Goal: Transaction & Acquisition: Purchase product/service

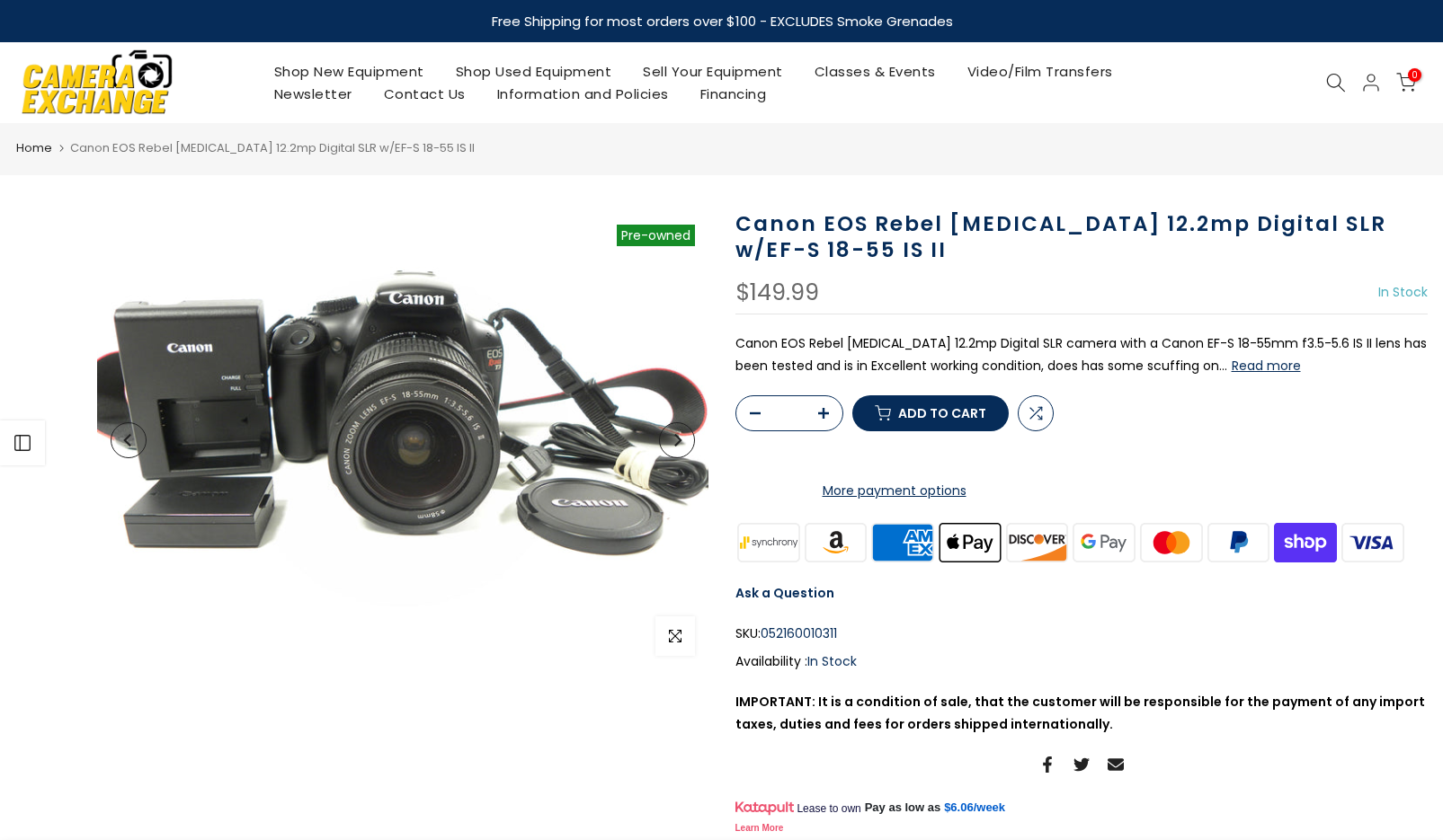
click at [565, 186] on main "Home Canon EOS Rebel [MEDICAL_DATA] 12.2mp Digital SLR w/EF-S 18-55 IS II Sold …" at bounding box center [722, 771] width 1443 height 1296
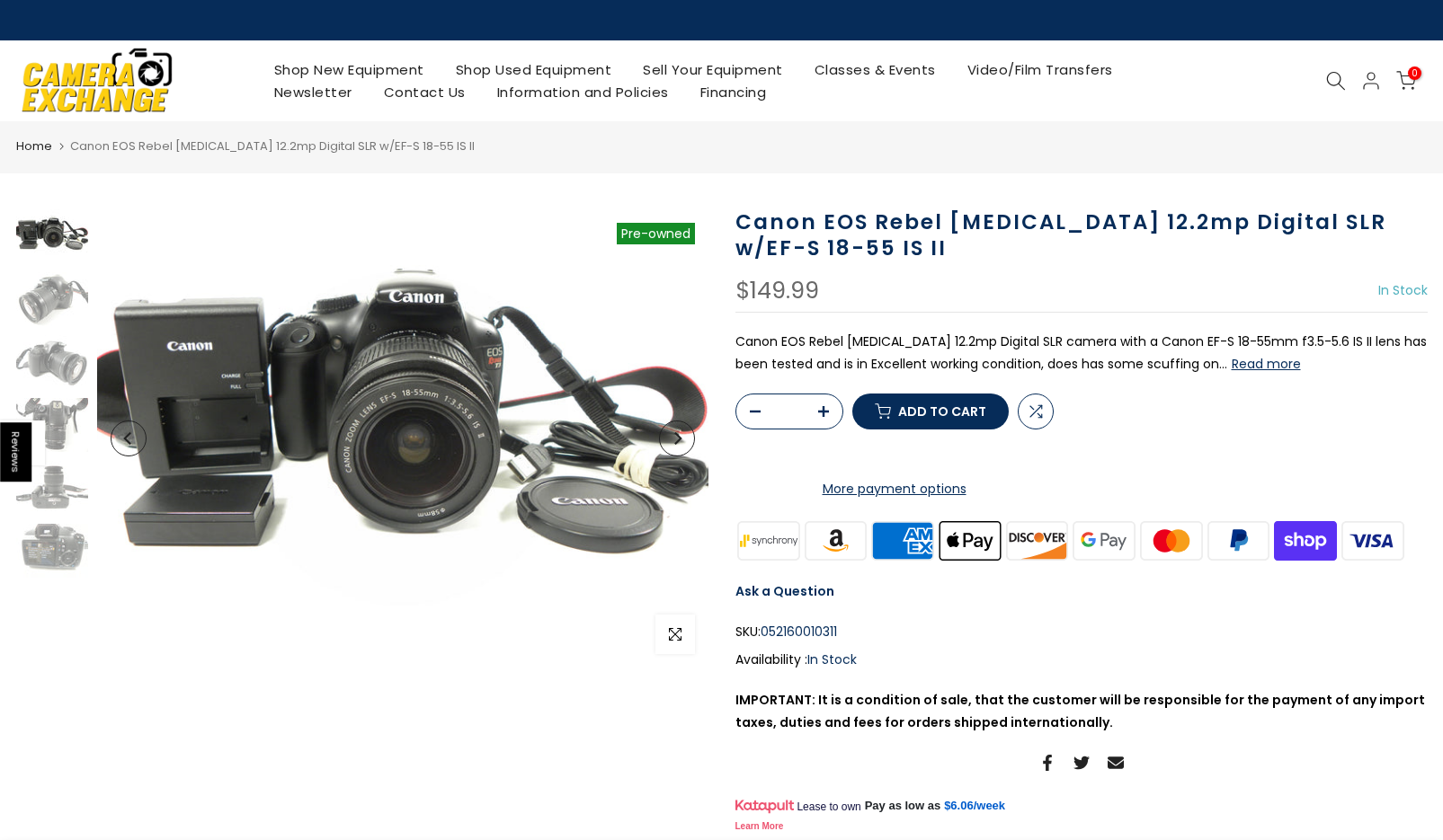
click at [62, 301] on img at bounding box center [53, 299] width 72 height 54
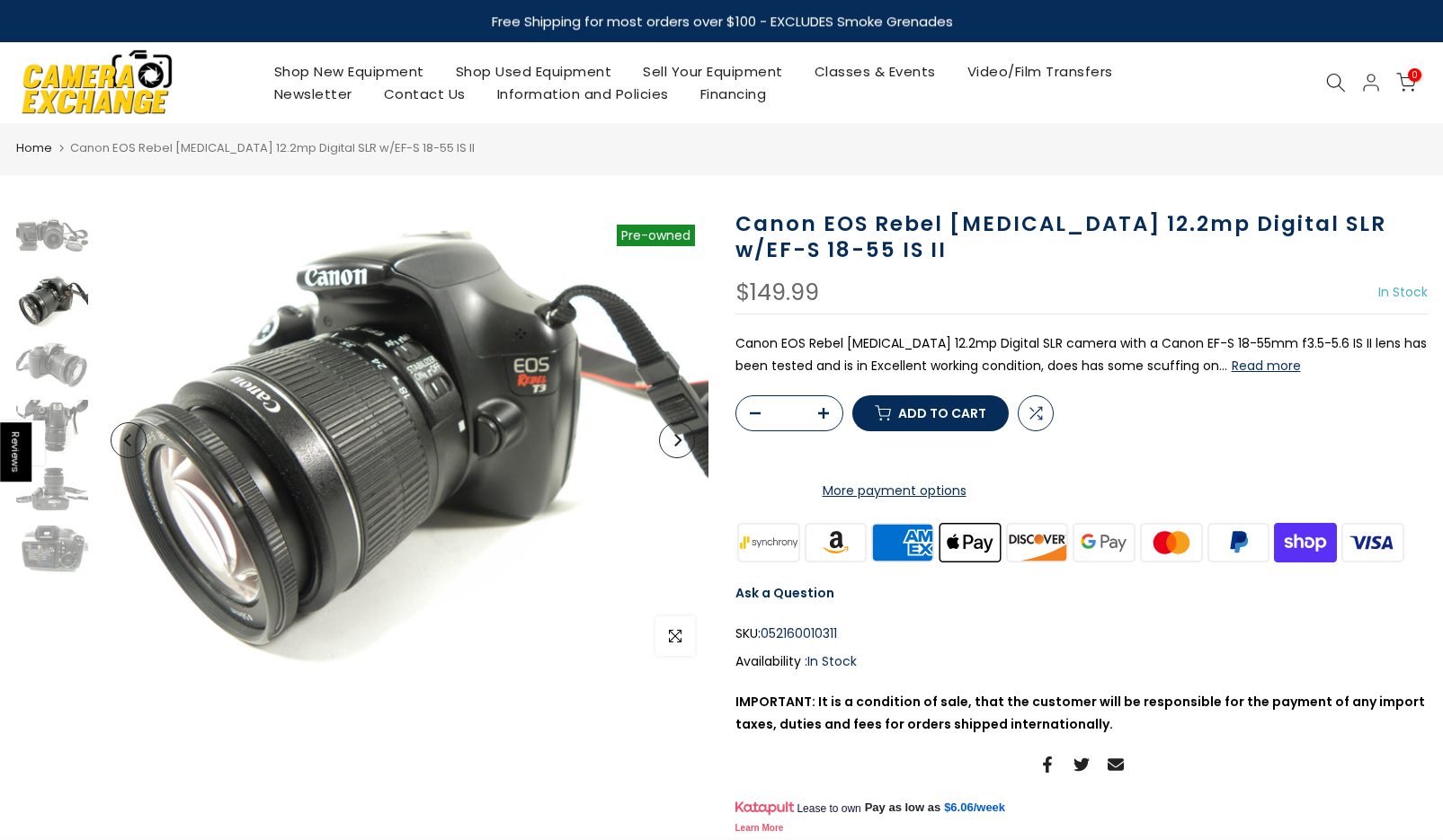
click at [45, 378] on img at bounding box center [53, 364] width 72 height 54
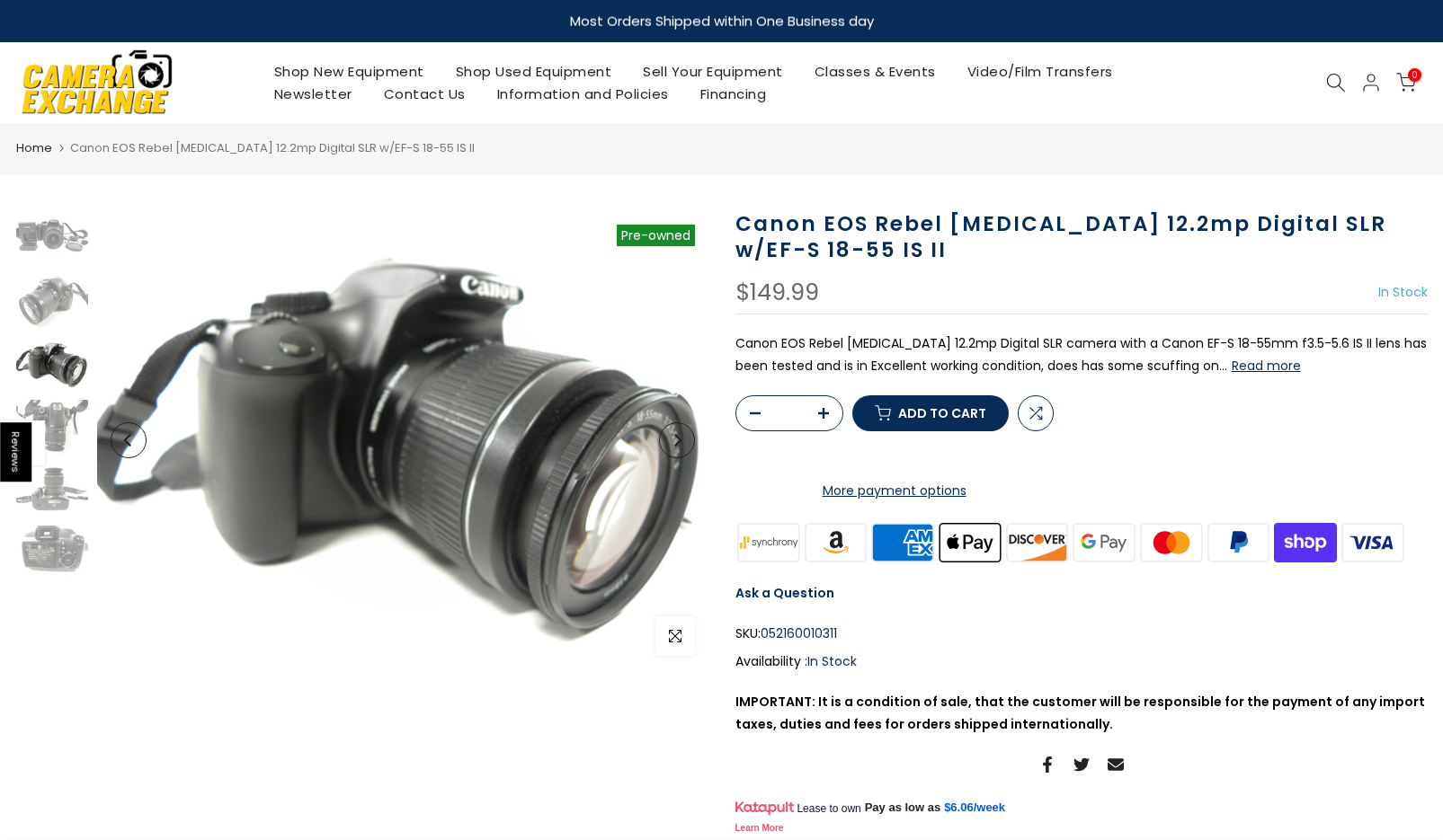
click at [38, 418] on img at bounding box center [53, 426] width 72 height 54
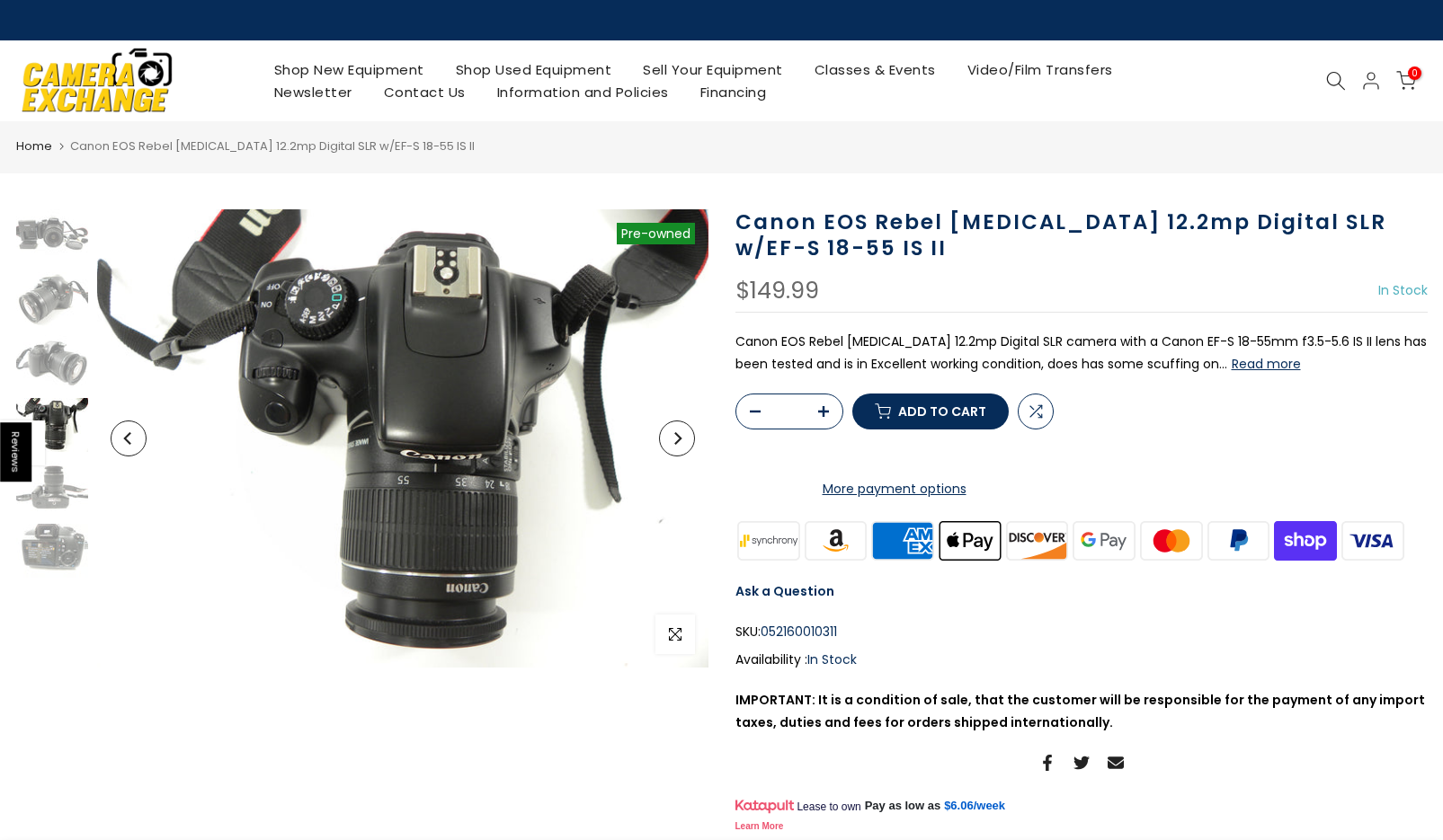
click at [39, 483] on img at bounding box center [53, 488] width 72 height 54
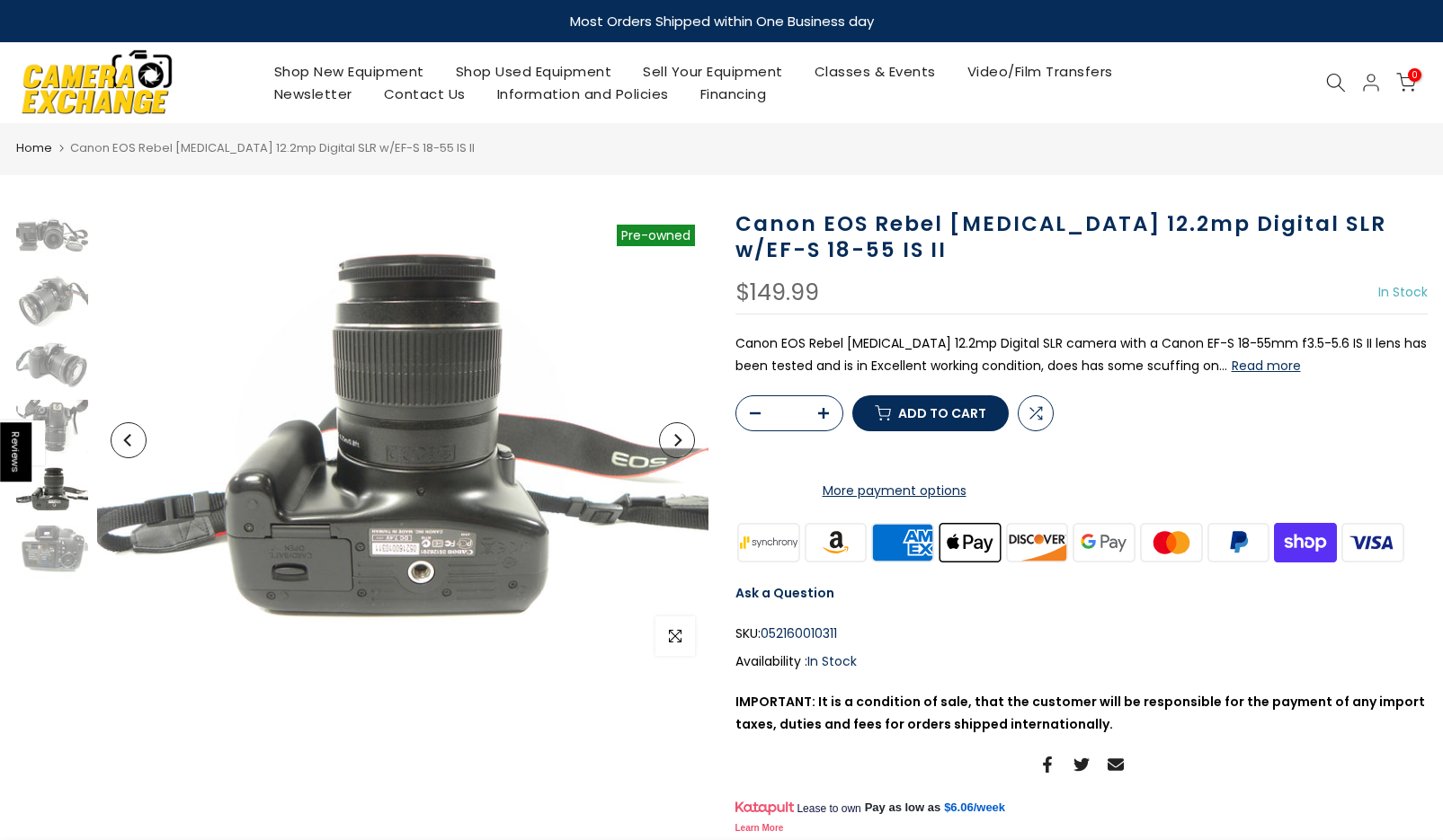
click at [51, 557] on img at bounding box center [53, 553] width 72 height 54
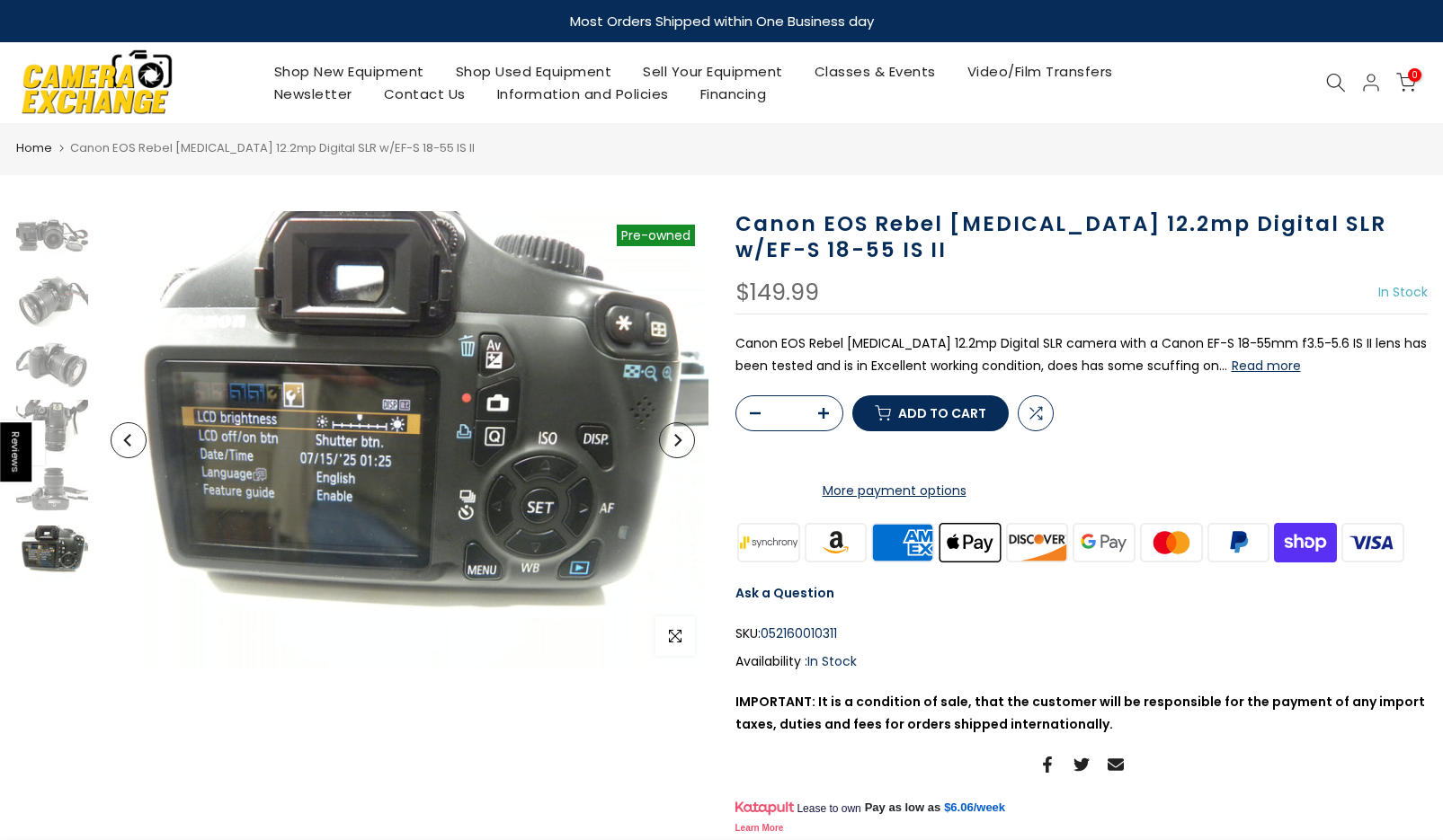
click at [65, 253] on img at bounding box center [53, 238] width 72 height 54
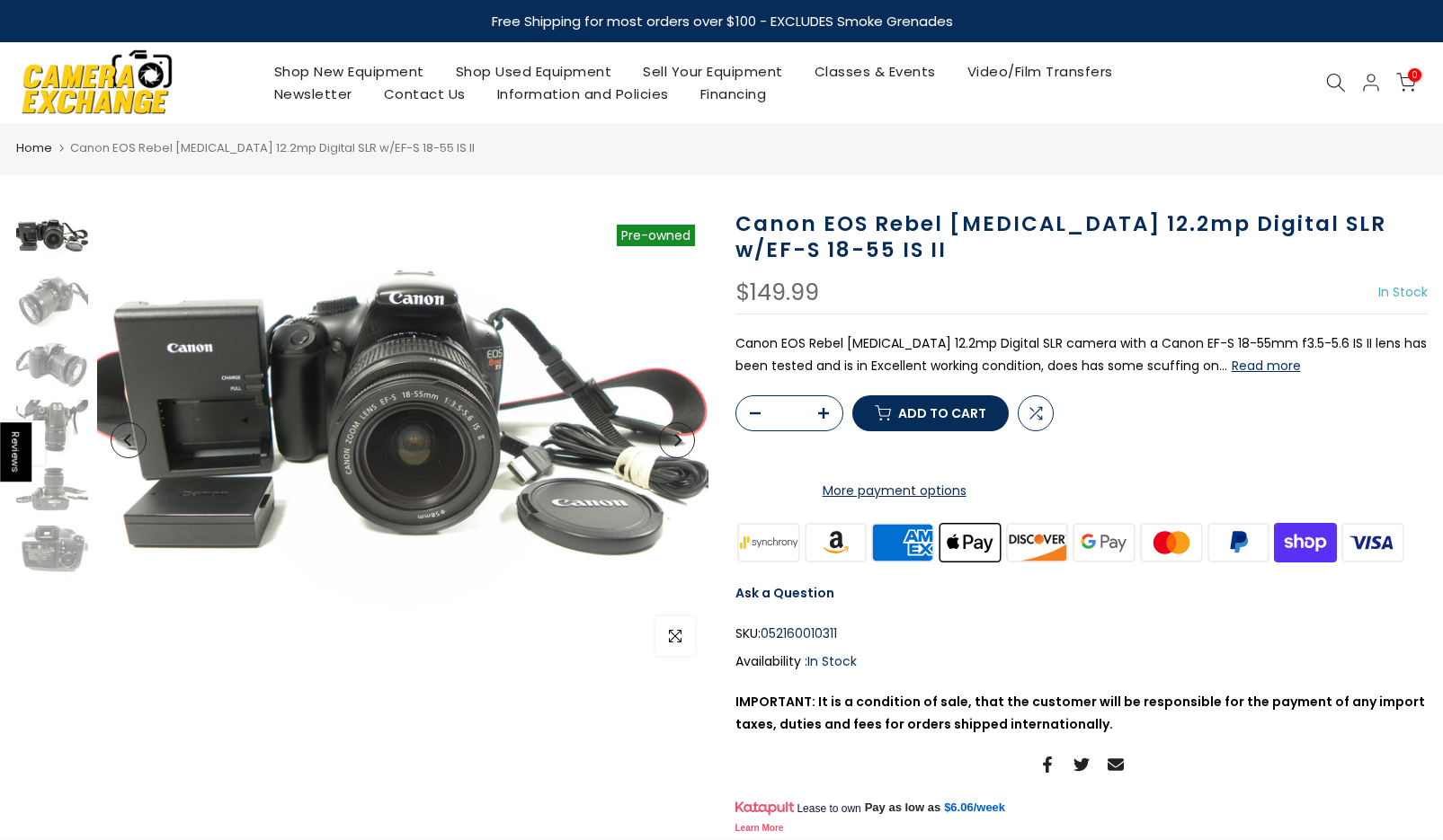
click at [1232, 357] on button "Read more" at bounding box center [1266, 366] width 69 height 17
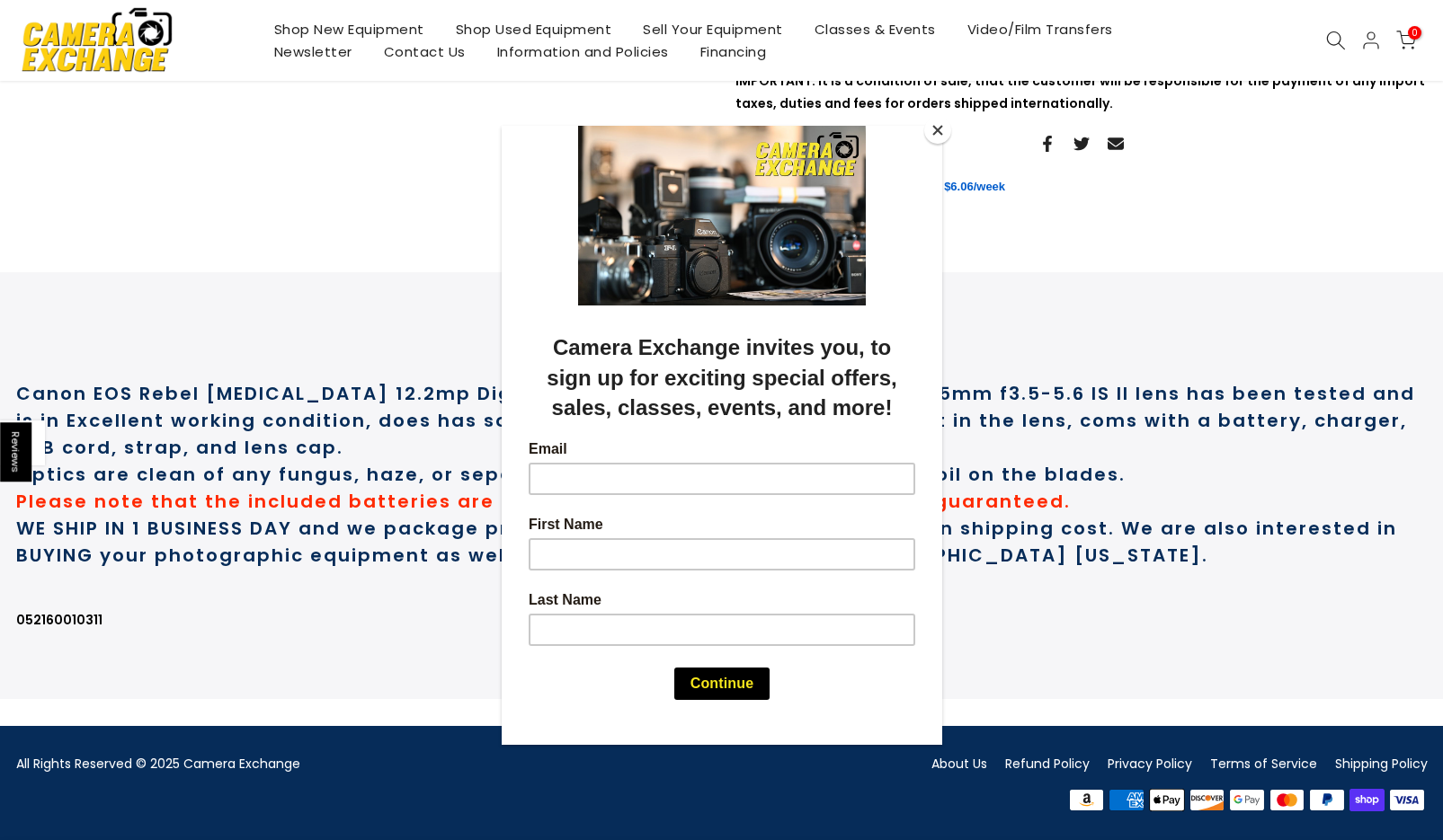
scroll to position [668, 0]
click at [930, 130] on button "Close" at bounding box center [937, 130] width 27 height 27
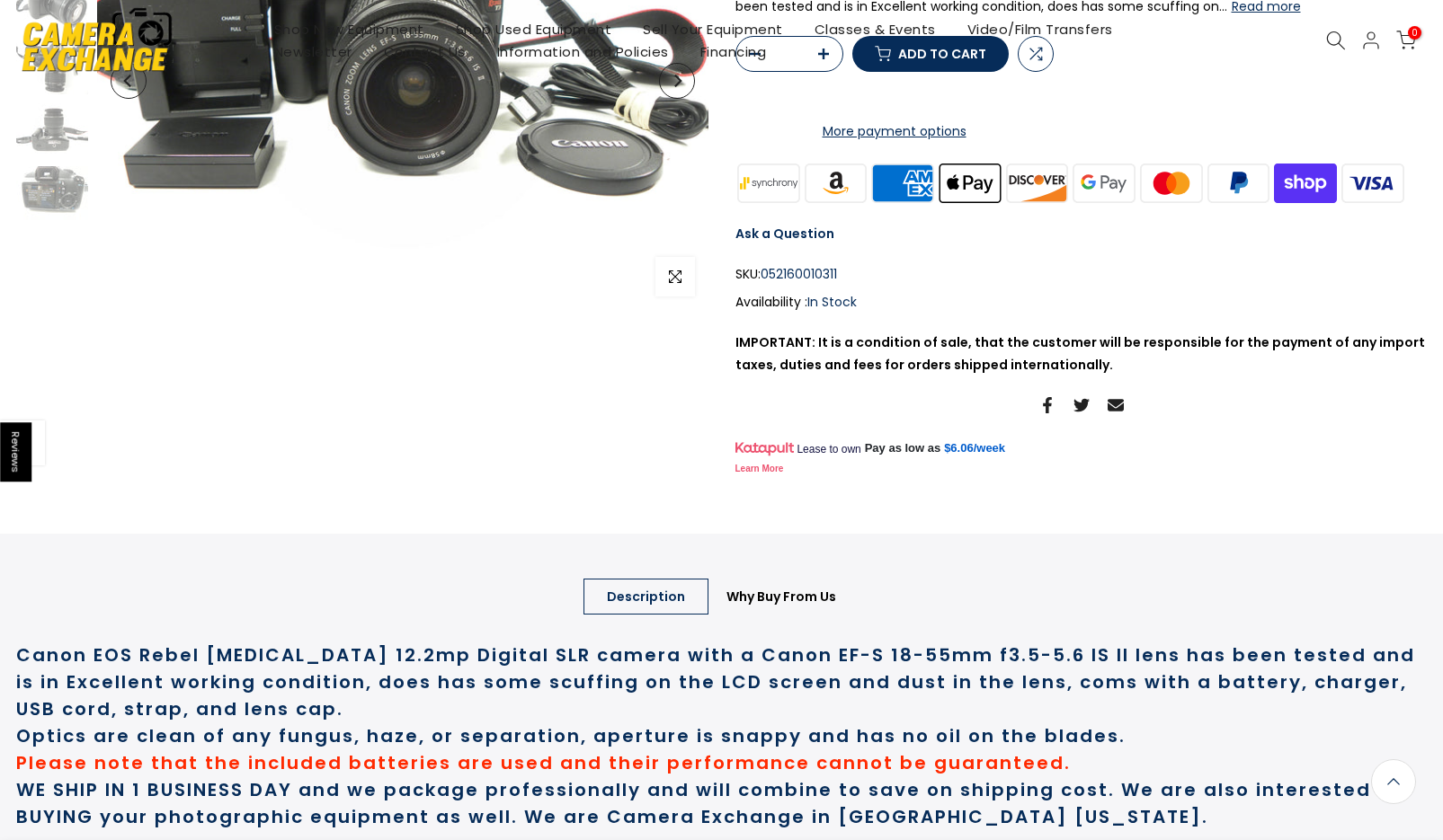
scroll to position [0, 0]
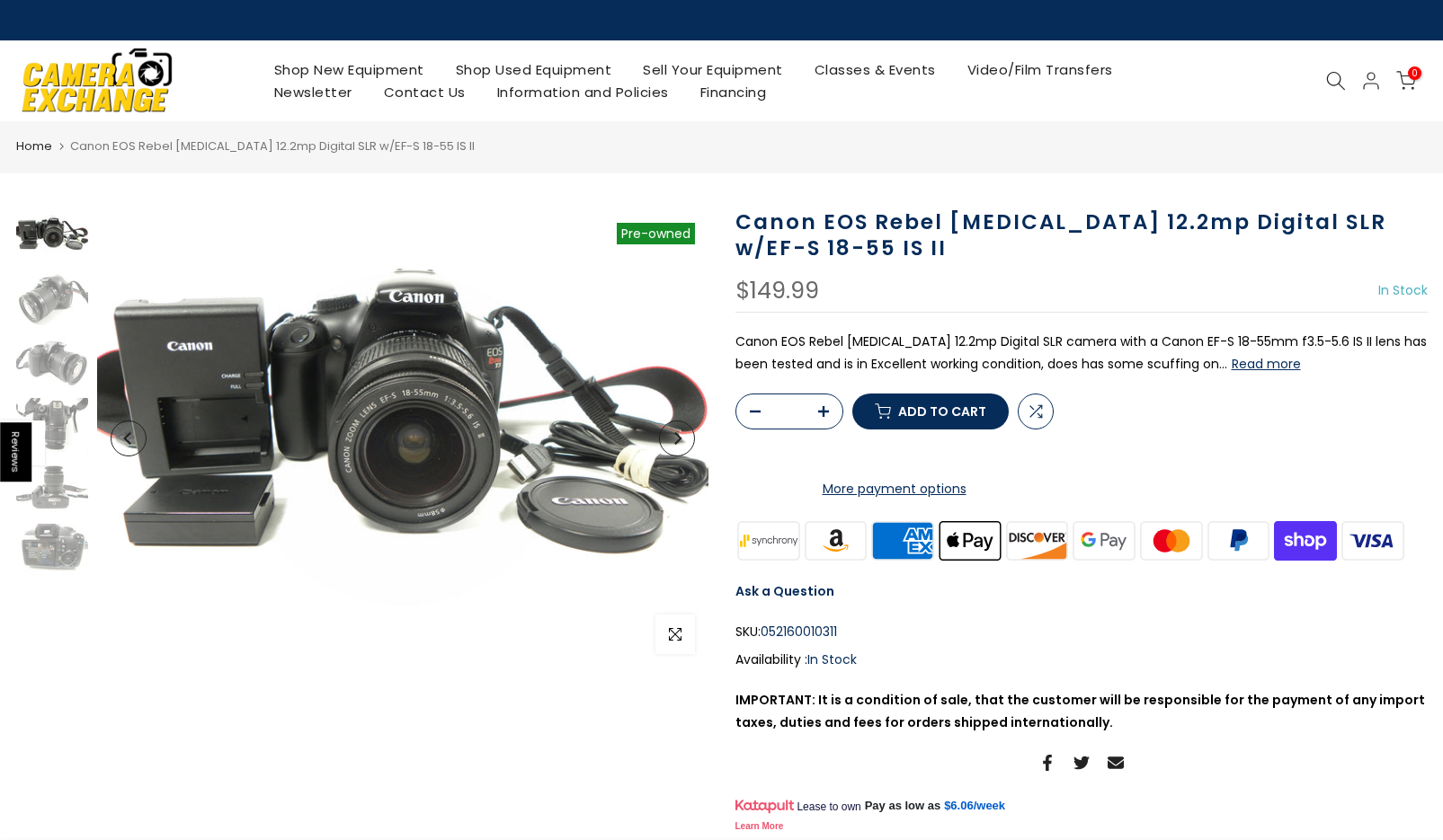
click at [678, 450] on button "Next" at bounding box center [676, 438] width 36 height 36
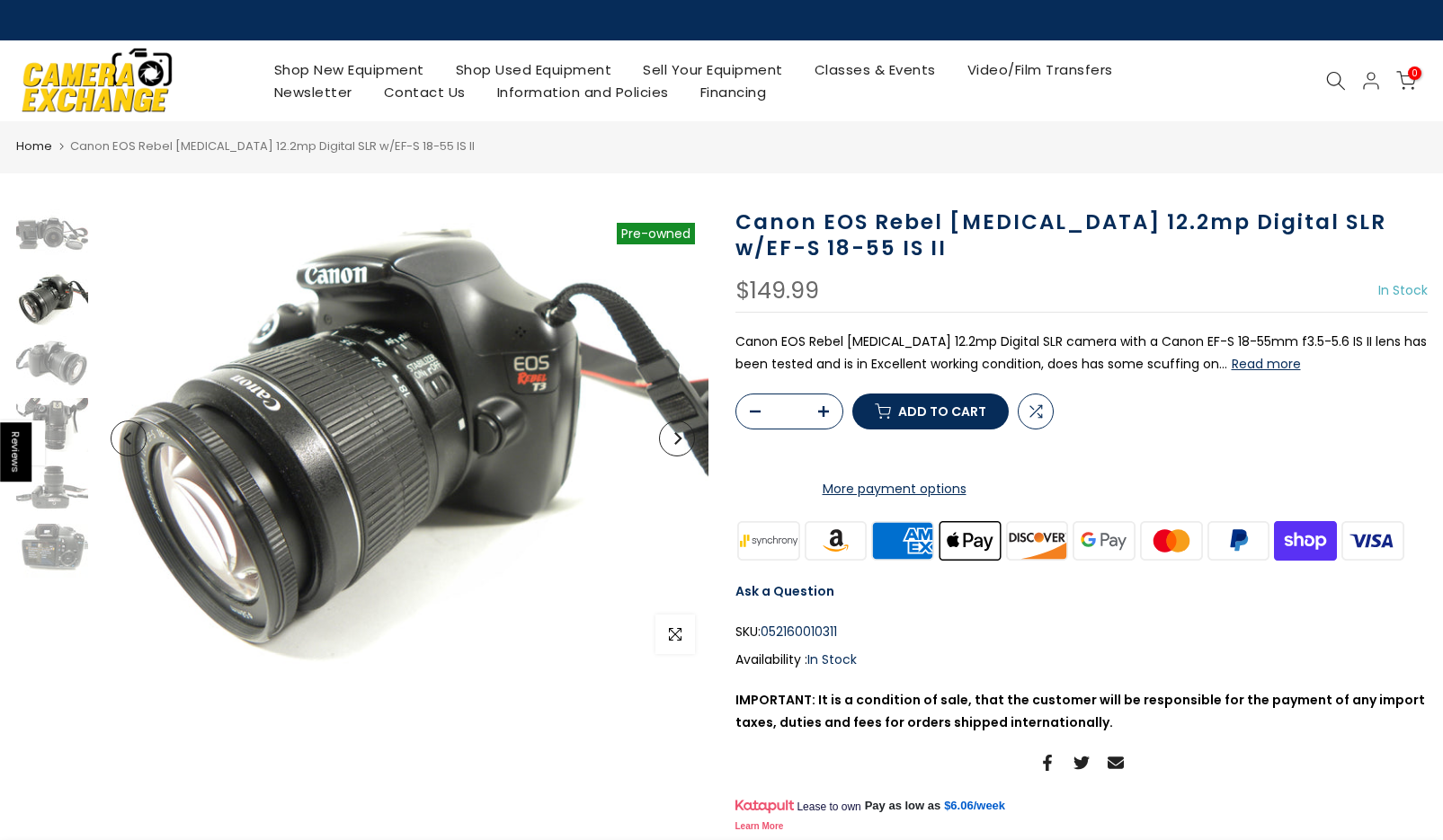
click at [678, 450] on button "Next" at bounding box center [676, 438] width 36 height 36
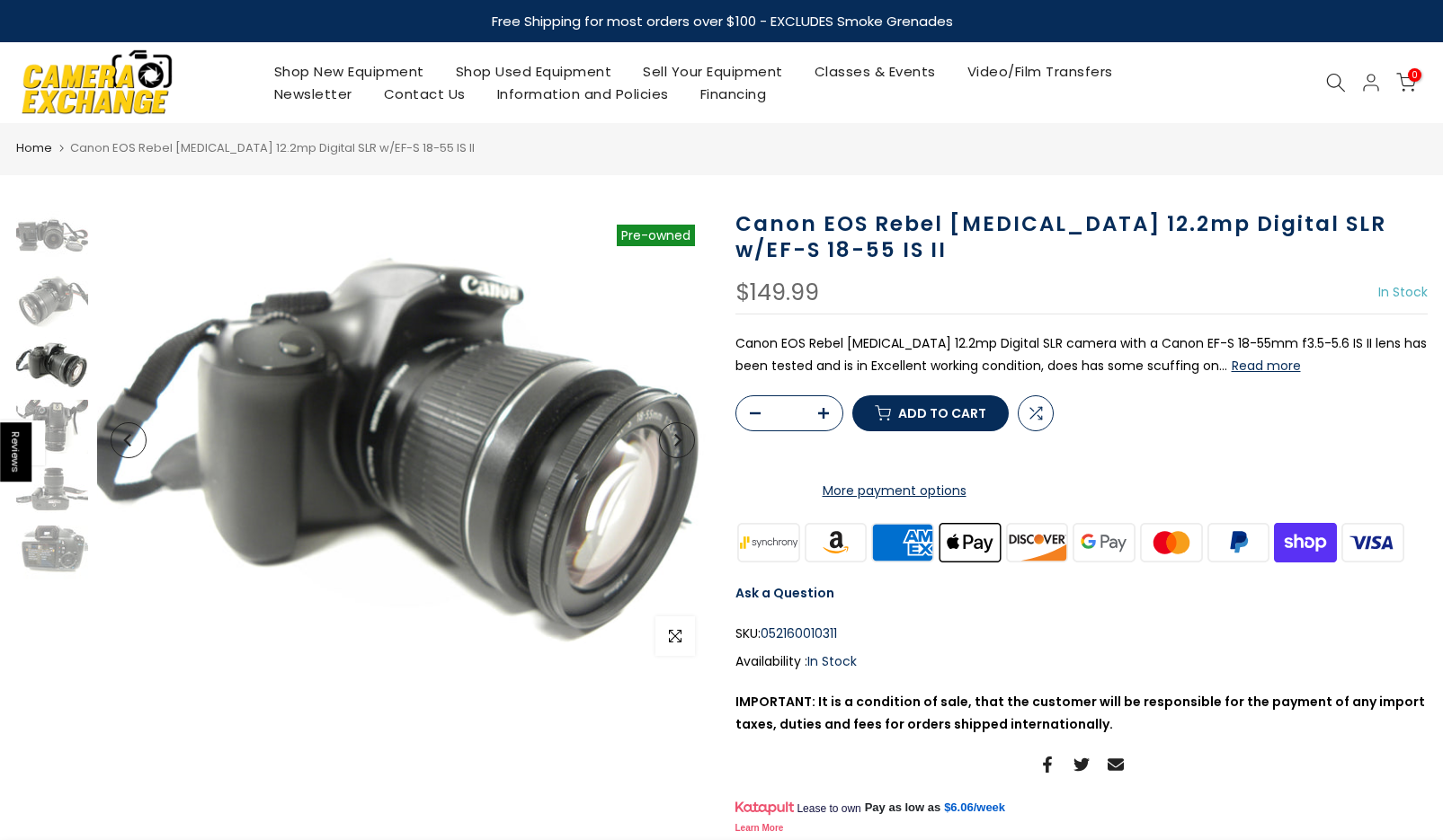
click at [678, 450] on button "Next" at bounding box center [676, 440] width 36 height 36
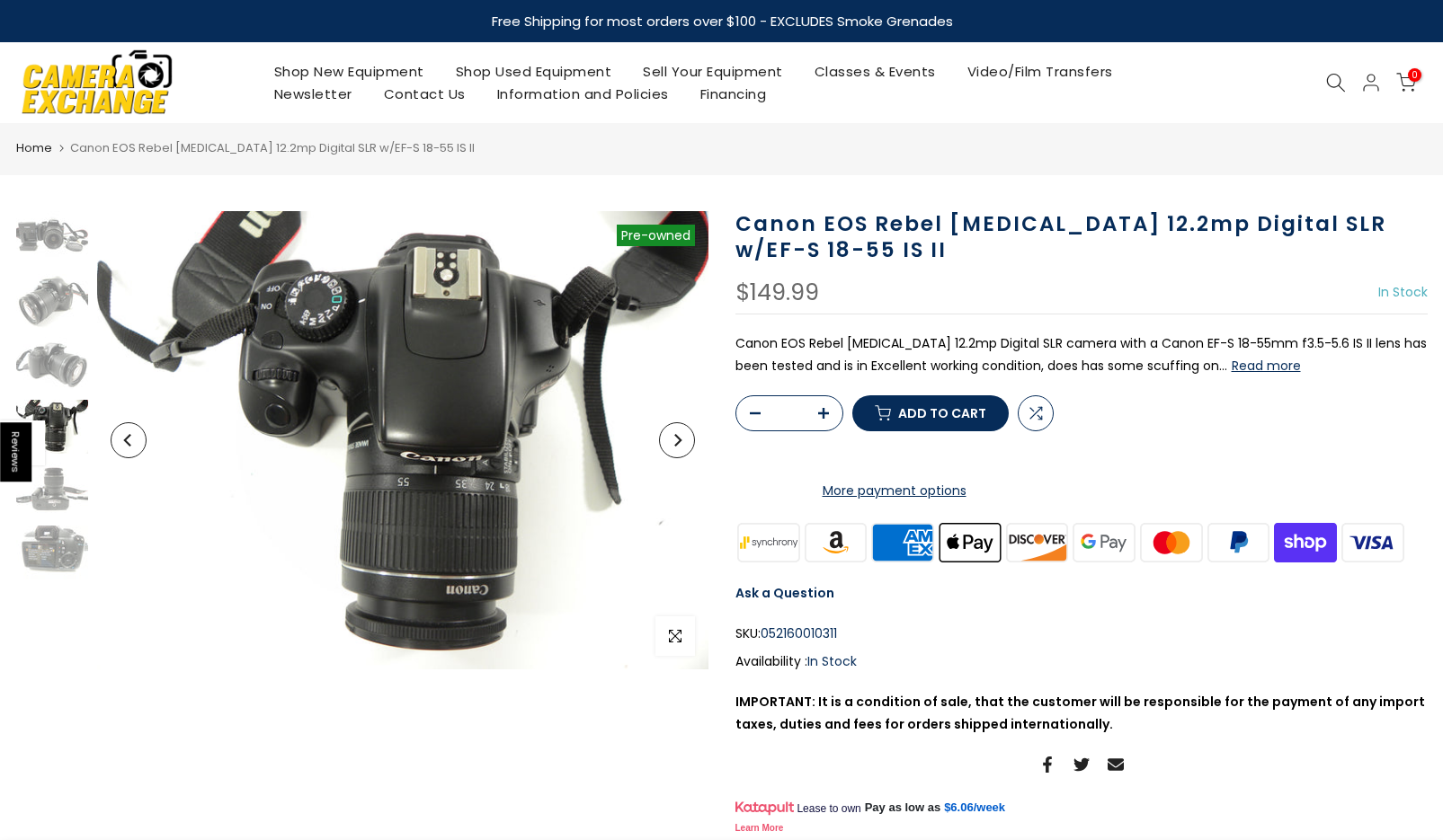
click at [678, 450] on button "Next" at bounding box center [676, 440] width 36 height 36
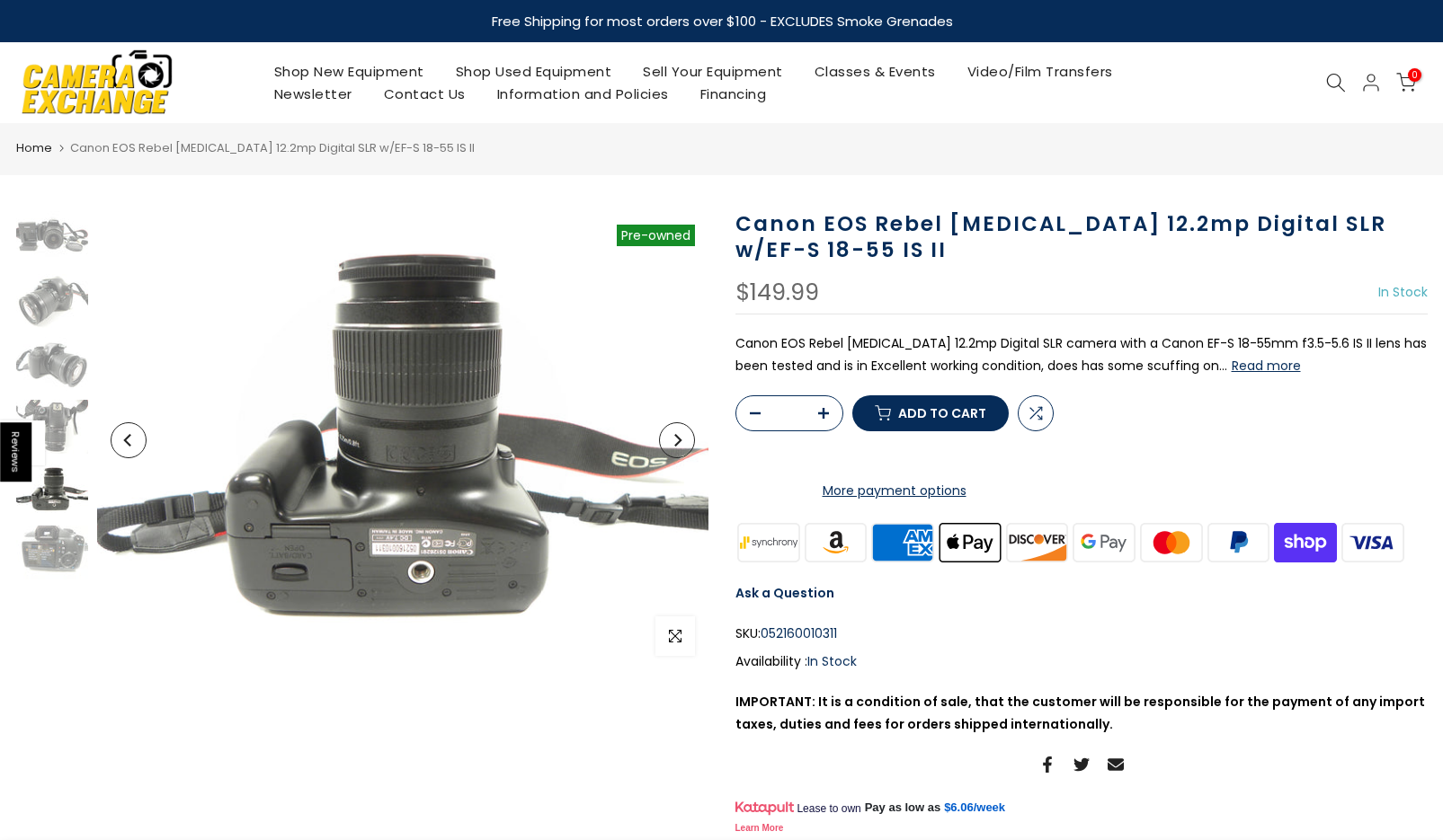
click at [678, 450] on button "Next" at bounding box center [676, 440] width 36 height 36
